Goal: Transaction & Acquisition: Book appointment/travel/reservation

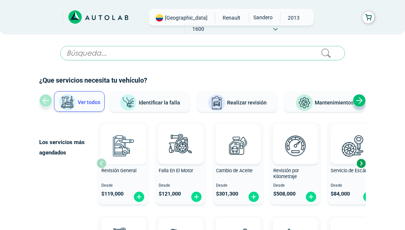
click at [121, 154] on img at bounding box center [123, 145] width 33 height 33
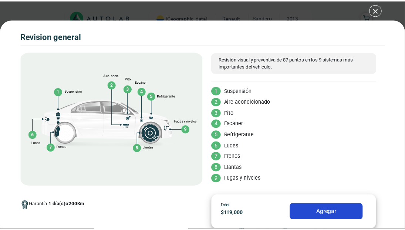
scroll to position [39, 0]
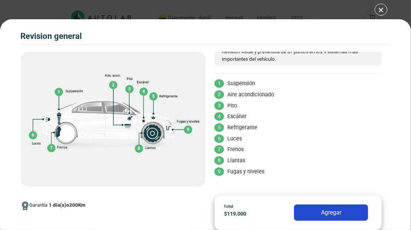
click at [331, 213] on button "Agregar" at bounding box center [331, 212] width 74 height 16
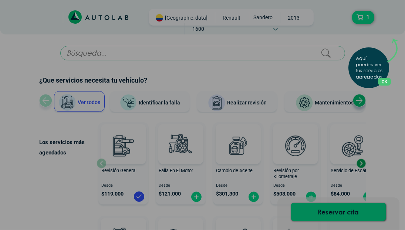
click at [387, 80] on button "OK" at bounding box center [384, 82] width 13 height 8
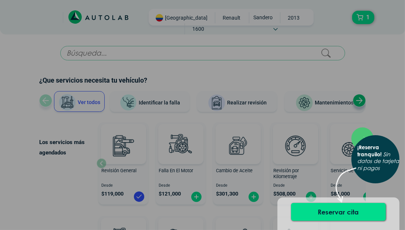
click at [389, 60] on div "× ¡Reserva tranquilo! Sin datos de tarjeta ni pagos" at bounding box center [202, 115] width 405 height 230
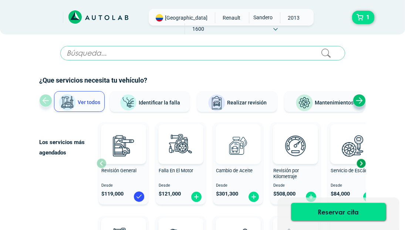
scroll to position [98, 0]
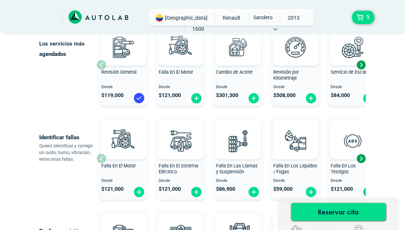
click at [363, 63] on div "Next slide" at bounding box center [361, 64] width 11 height 11
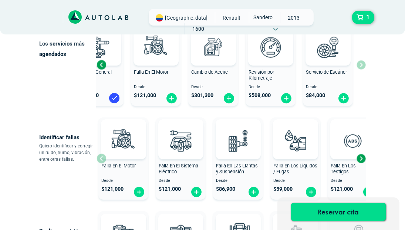
click at [101, 65] on div "Previous slide" at bounding box center [101, 64] width 11 height 11
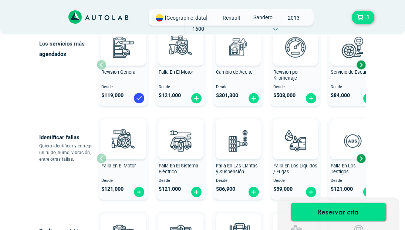
scroll to position [197, 0]
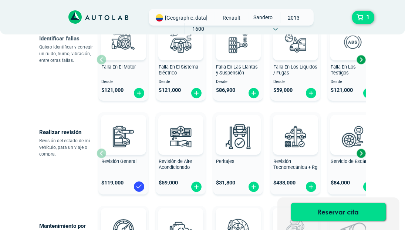
click at [361, 153] on div "Next slide" at bounding box center [361, 153] width 11 height 11
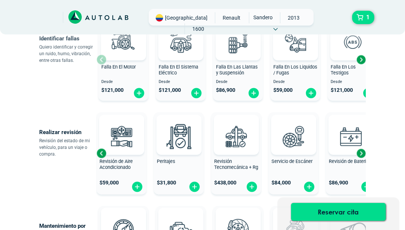
click at [361, 153] on div "Next slide" at bounding box center [361, 153] width 11 height 11
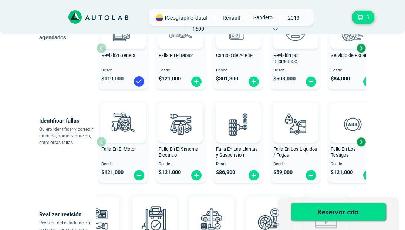
scroll to position [0, 0]
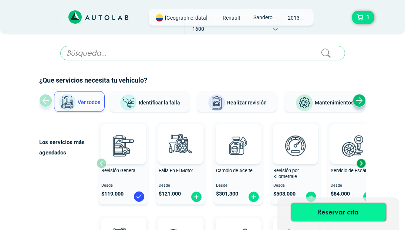
click at [335, 211] on button "Reservar cita" at bounding box center [338, 212] width 95 height 18
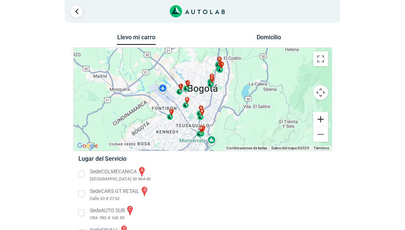
click at [320, 119] on button "Ampliar" at bounding box center [321, 119] width 15 height 15
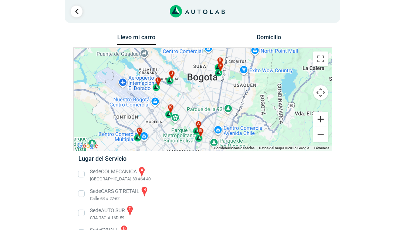
click at [324, 121] on button "Ampliar" at bounding box center [321, 119] width 15 height 15
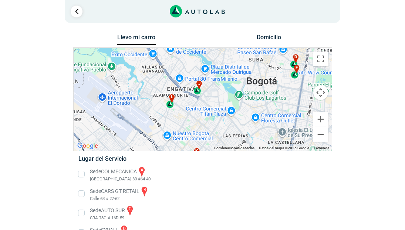
drag, startPoint x: 143, startPoint y: 84, endPoint x: 204, endPoint y: 111, distance: 66.3
click at [204, 111] on div "a b c d e f g" at bounding box center [203, 99] width 258 height 103
click at [219, 98] on div "a b c d e f g" at bounding box center [203, 99] width 258 height 103
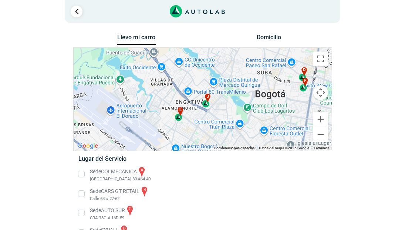
drag, startPoint x: 161, startPoint y: 88, endPoint x: 170, endPoint y: 103, distance: 16.8
click at [170, 103] on div "a b c d e f g" at bounding box center [203, 99] width 258 height 103
click at [205, 105] on div "j" at bounding box center [206, 101] width 9 height 14
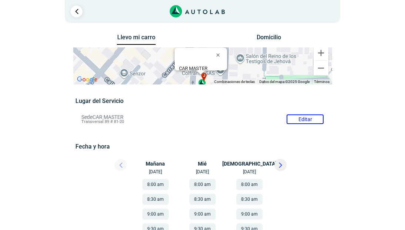
scroll to position [98, 0]
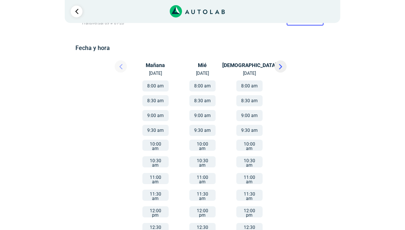
click at [200, 175] on button "11:00 am" at bounding box center [203, 178] width 26 height 11
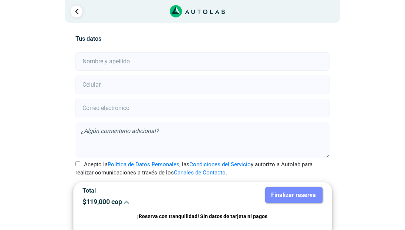
scroll to position [164, 0]
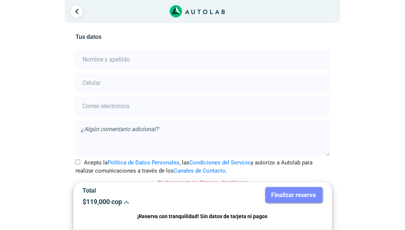
click at [94, 60] on input "text" at bounding box center [203, 59] width 254 height 19
type input "[PERSON_NAME]"
type input "3002401686"
type input "[EMAIL_ADDRESS][DOMAIN_NAME]"
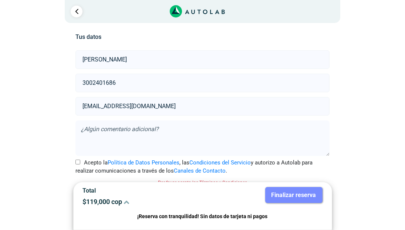
scroll to position [172, 0]
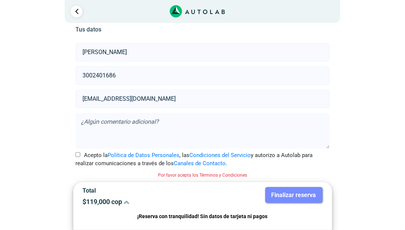
click at [76, 154] on input "Acepto la Política de Datos Personales , las Condiciones del Servicio y autoriz…" at bounding box center [78, 154] width 5 height 5
checkbox input "true"
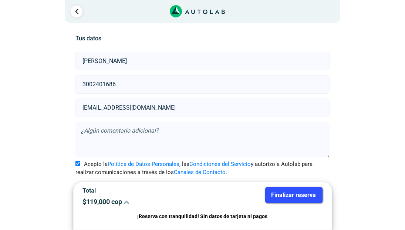
scroll to position [162, 0]
click at [295, 195] on button "Finalizar reserva" at bounding box center [293, 195] width 57 height 16
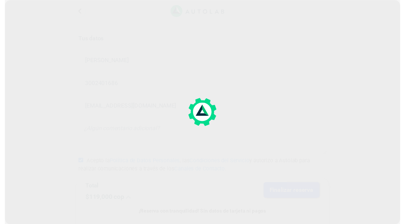
scroll to position [0, 0]
